Goal: Information Seeking & Learning: Compare options

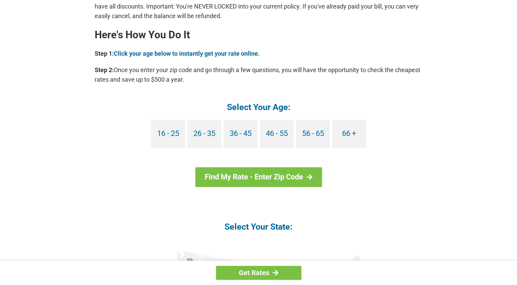
scroll to position [588, 0]
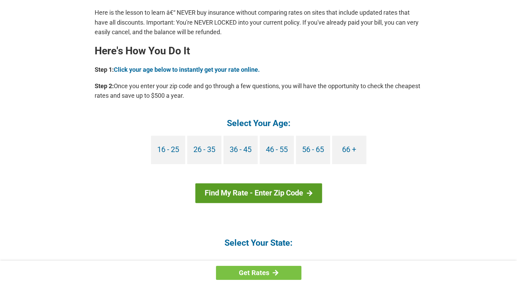
click at [306, 193] on link "Find My Rate - Enter Zip Code" at bounding box center [258, 193] width 127 height 20
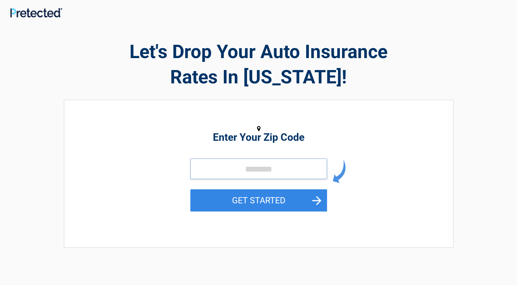
click at [273, 168] on input "tel" at bounding box center [258, 169] width 137 height 21
type input "*****"
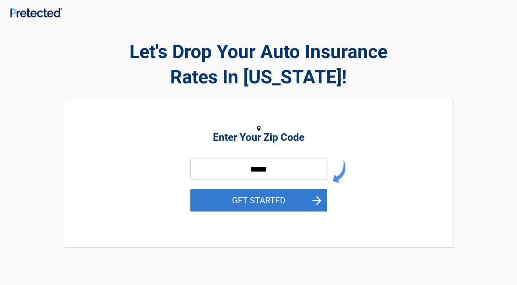
click at [310, 201] on button "GET STARTED" at bounding box center [258, 200] width 137 height 22
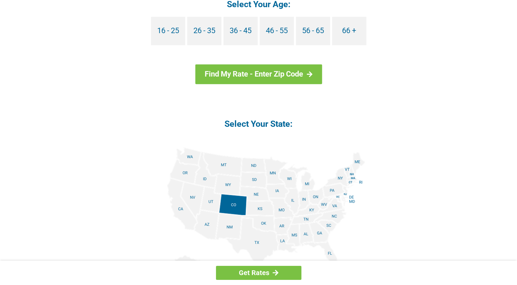
scroll to position [709, 0]
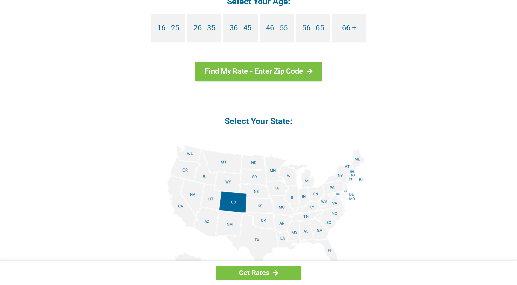
click at [279, 209] on img at bounding box center [258, 222] width 213 height 154
